Goal: Task Accomplishment & Management: Manage account settings

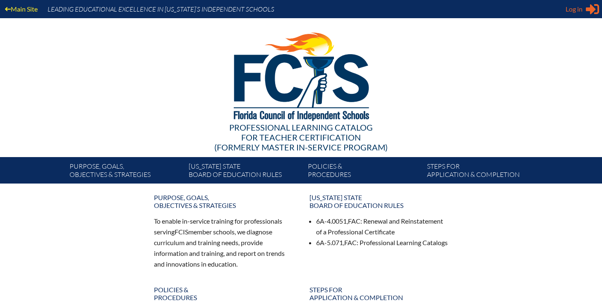
click at [568, 10] on span "Log in" at bounding box center [573, 9] width 17 height 10
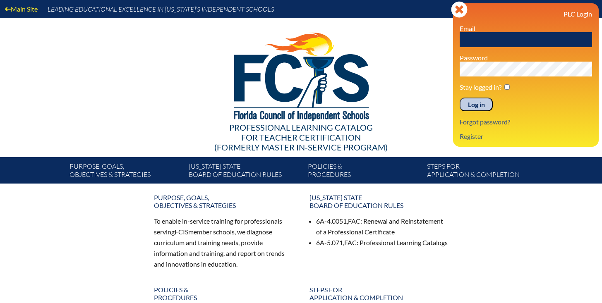
click at [506, 38] on input "text" at bounding box center [526, 39] width 132 height 15
type input "[EMAIL_ADDRESS][DOMAIN_NAME]"
click at [506, 89] on input "checkbox" at bounding box center [506, 86] width 5 height 5
checkbox input "true"
click at [483, 103] on input "Log in" at bounding box center [476, 105] width 33 height 14
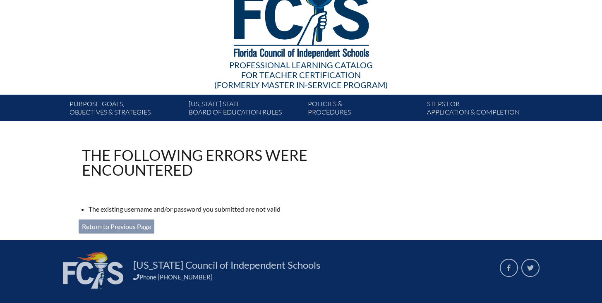
scroll to position [78, 0]
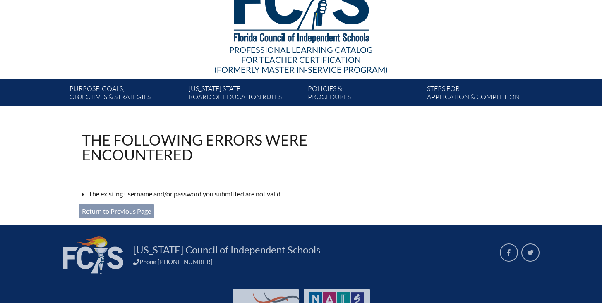
click at [136, 210] on link "Return to Previous Page" at bounding box center [117, 211] width 76 height 14
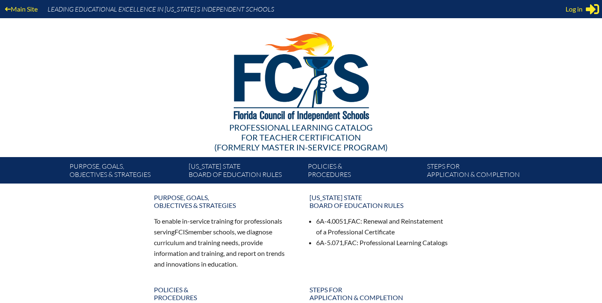
click at [592, 10] on icon at bounding box center [592, 9] width 13 height 10
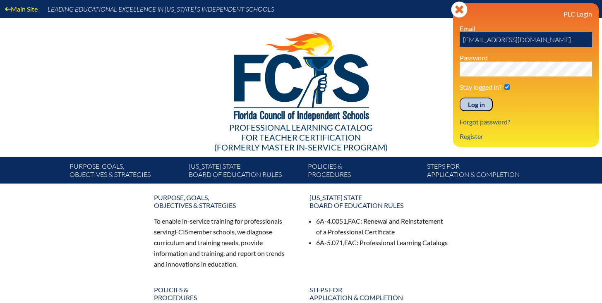
click at [478, 106] on input "Log in" at bounding box center [476, 105] width 33 height 14
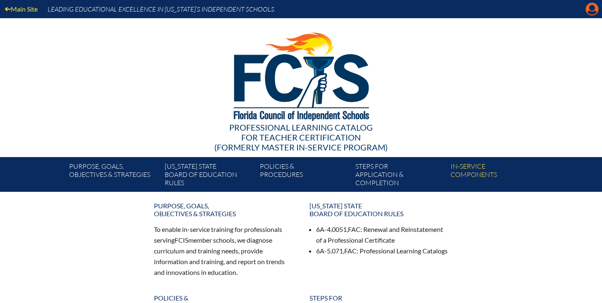
click at [594, 7] on icon "Manage account" at bounding box center [591, 8] width 13 height 13
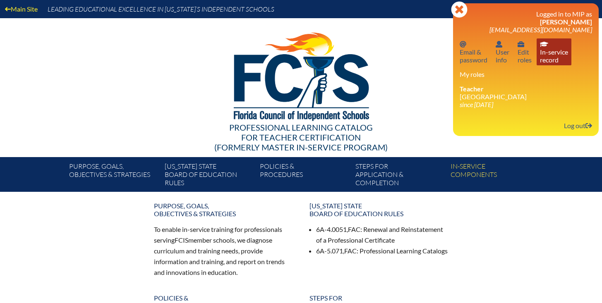
click at [550, 59] on link "In-service record In-service record" at bounding box center [553, 51] width 35 height 27
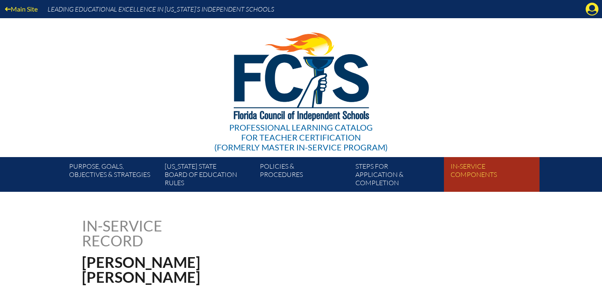
click at [456, 176] on link "In-service components" at bounding box center [494, 175] width 95 height 31
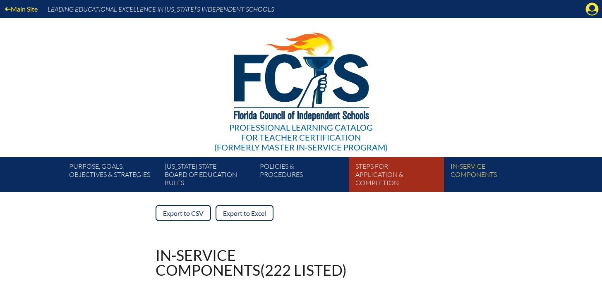
click at [376, 174] on link "Steps for application & completion" at bounding box center [399, 175] width 95 height 31
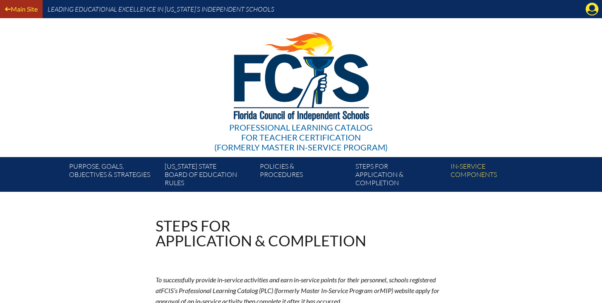
click at [20, 12] on link "Main Site" at bounding box center [21, 8] width 39 height 11
click at [589, 3] on icon at bounding box center [592, 9] width 13 height 13
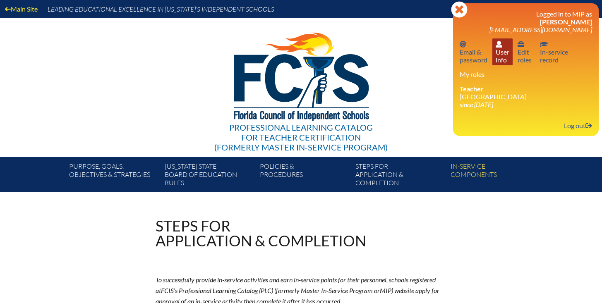
click at [498, 60] on link "User info User info" at bounding box center [502, 51] width 20 height 27
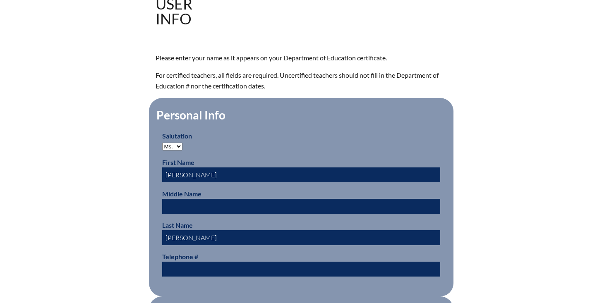
scroll to position [317, 0]
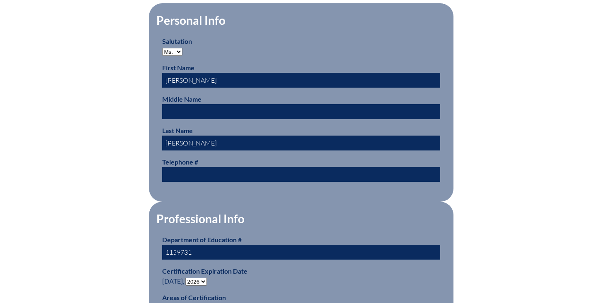
click at [174, 51] on select "Mr. Mrs. Ms. Dr. Rev." at bounding box center [172, 52] width 20 height 8
select select "Mrs."
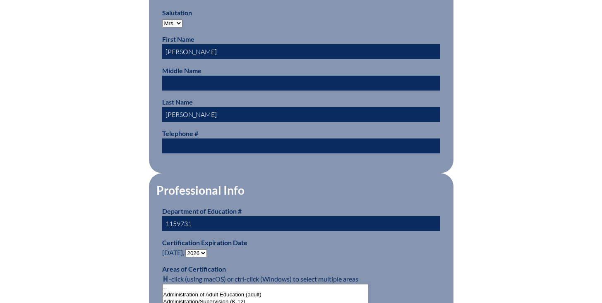
scroll to position [524, 0]
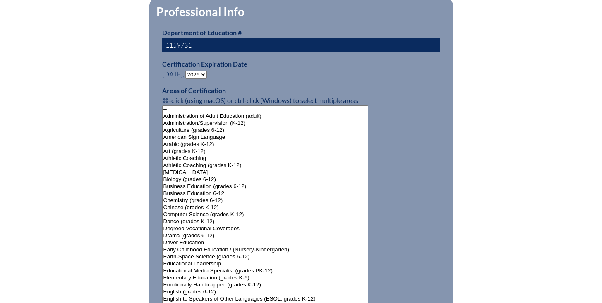
select select"]"] "15187"
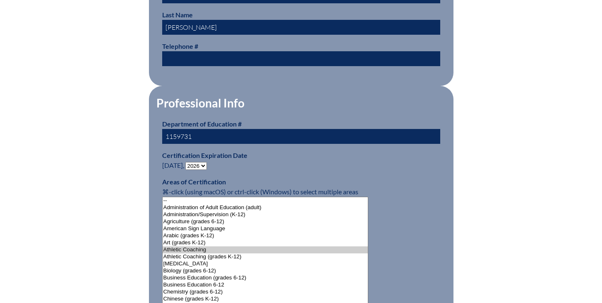
scroll to position [403, 0]
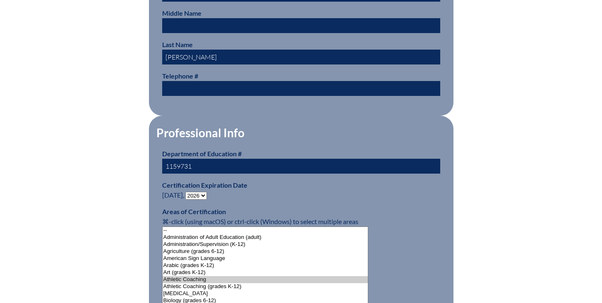
click at [195, 195] on select "- 2031 2030 2029 2028 2027 2026 2025 2024 2023 2022 2021 2020 2019 2018 2017 20…" at bounding box center [196, 196] width 22 height 8
select select "2031"
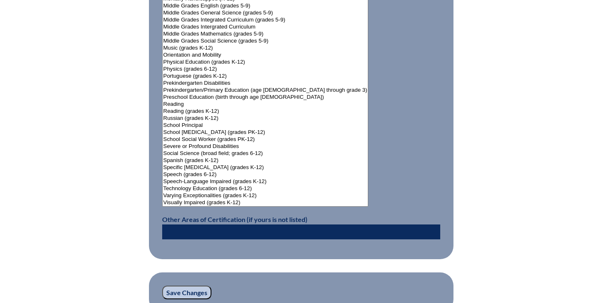
scroll to position [1097, 0]
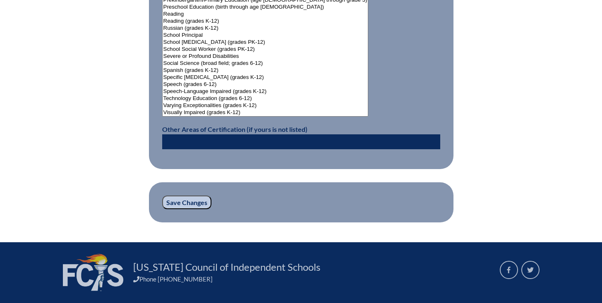
click at [195, 199] on input "Save Changes" at bounding box center [186, 203] width 49 height 14
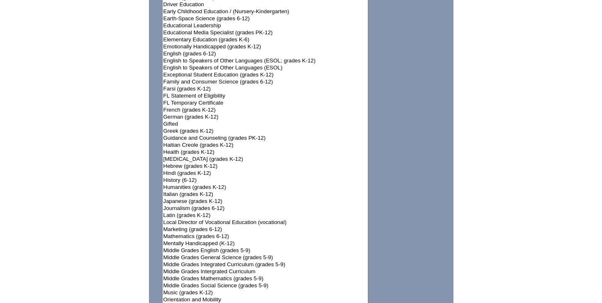
scroll to position [371, 0]
